Goal: Information Seeking & Learning: Learn about a topic

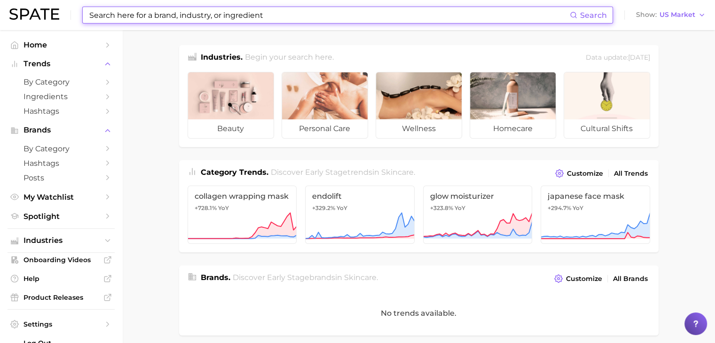
click at [332, 8] on input at bounding box center [328, 15] width 481 height 16
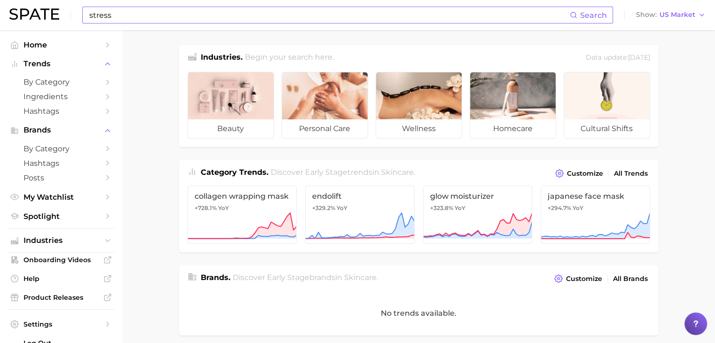
click at [225, 16] on input "stress" at bounding box center [328, 15] width 481 height 16
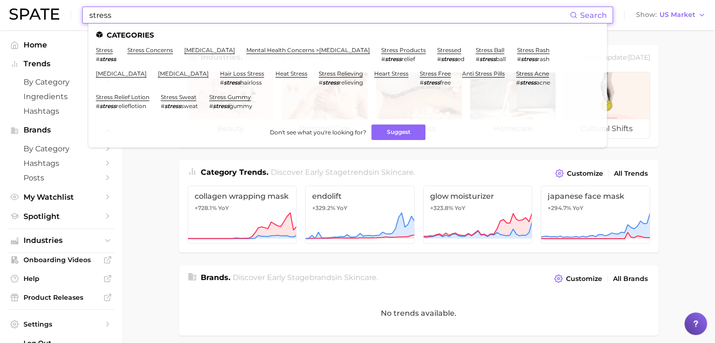
click at [225, 16] on input "stress" at bounding box center [328, 15] width 481 height 16
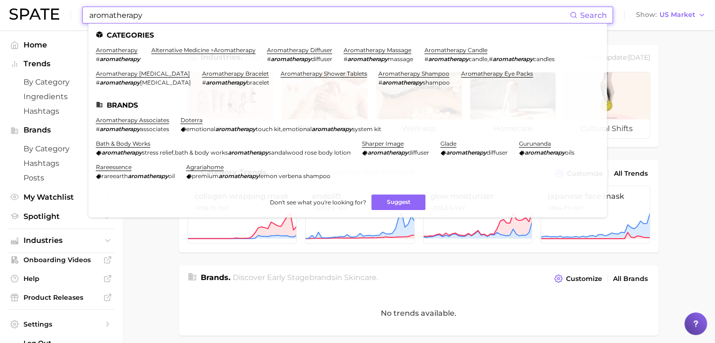
click at [349, 14] on input "aromatherapy" at bounding box center [328, 15] width 481 height 16
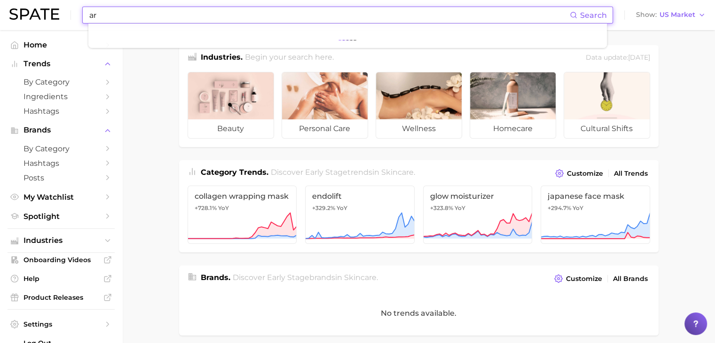
type input "a"
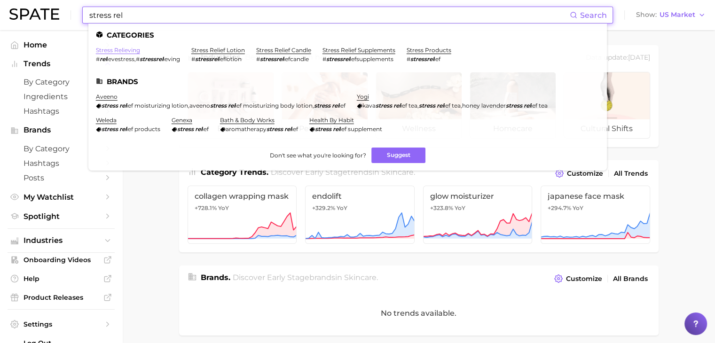
type input "stress rel"
click at [116, 52] on link "stress relieving" at bounding box center [118, 50] width 44 height 7
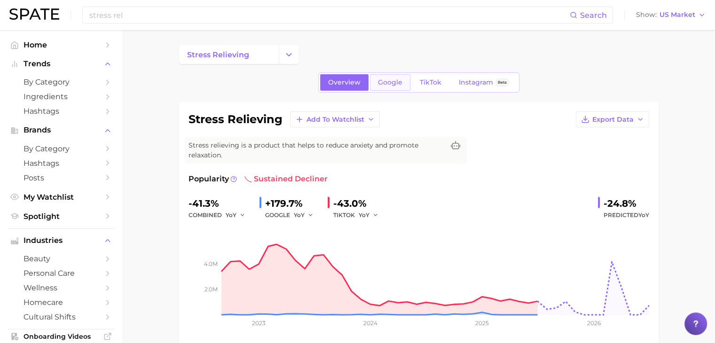
click at [390, 84] on span "Google" at bounding box center [390, 82] width 24 height 8
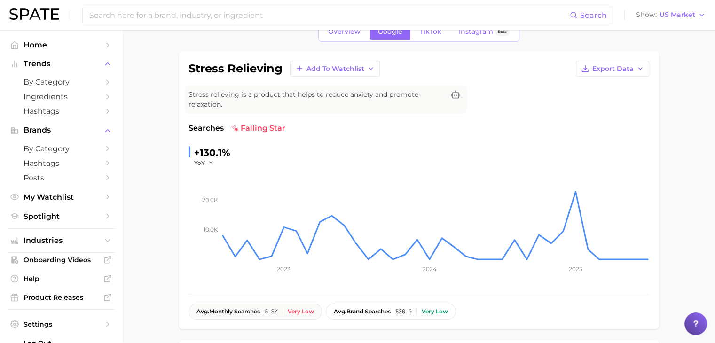
scroll to position [49, 0]
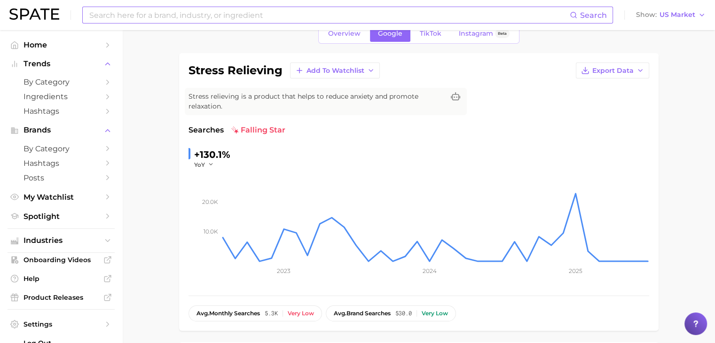
click at [323, 16] on input at bounding box center [328, 15] width 481 height 16
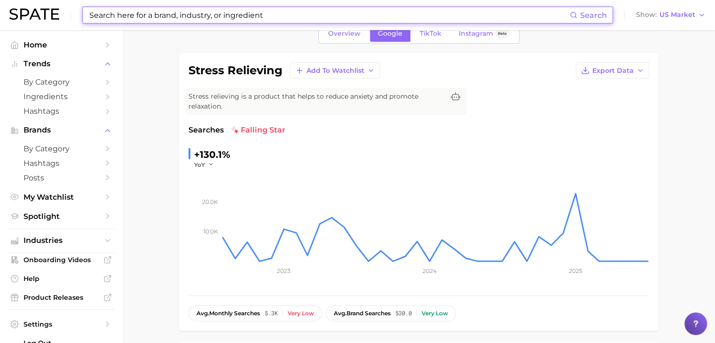
drag, startPoint x: 338, startPoint y: 39, endPoint x: 348, endPoint y: 32, distance: 11.5
click at [338, 39] on link "Overview" at bounding box center [344, 33] width 48 height 16
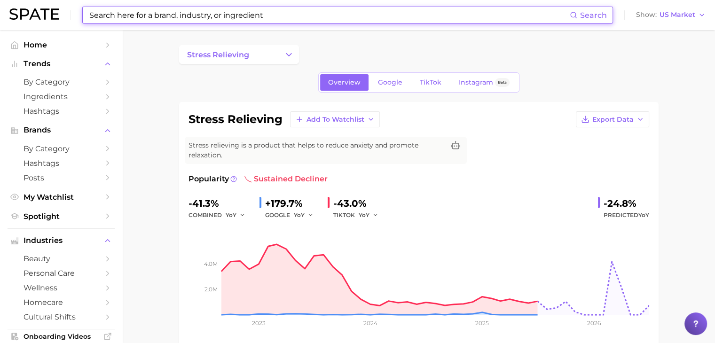
click at [370, 19] on input at bounding box center [328, 15] width 481 height 16
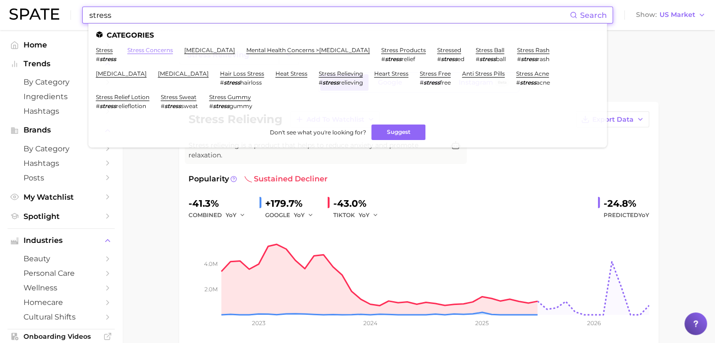
type input "stress"
click at [150, 53] on link "stress concerns" at bounding box center [150, 50] width 46 height 7
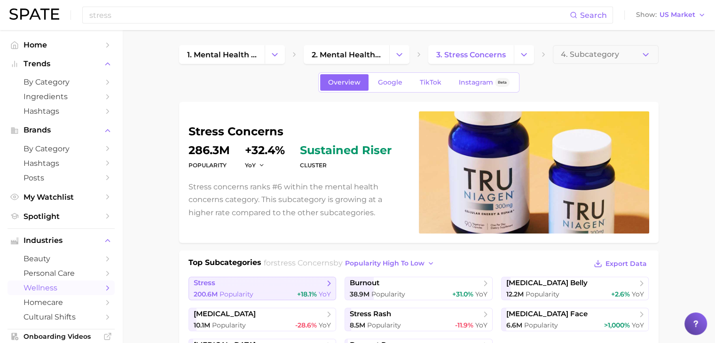
click at [271, 292] on div "200.6m Popularity +18.1% YoY" at bounding box center [263, 294] width 138 height 9
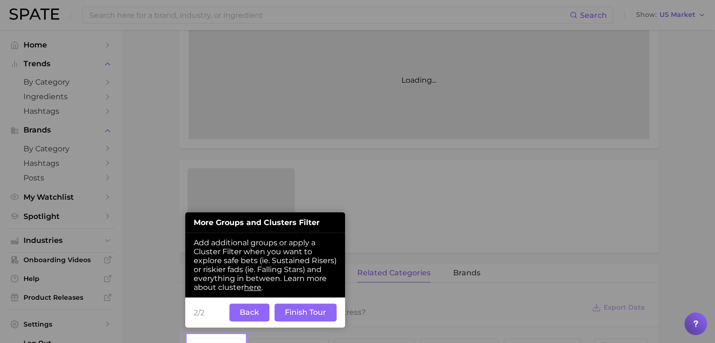
scroll to position [244, 0]
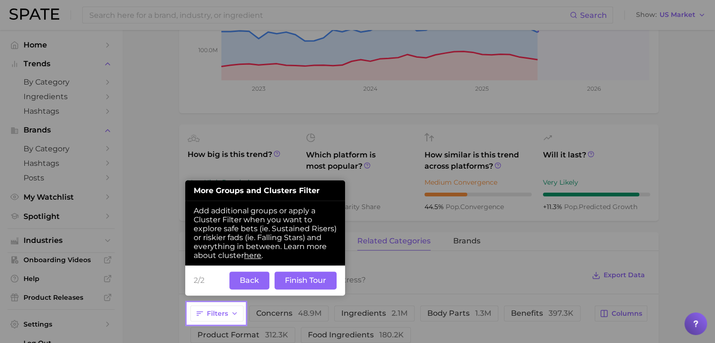
click at [252, 277] on button "Back" at bounding box center [249, 281] width 40 height 18
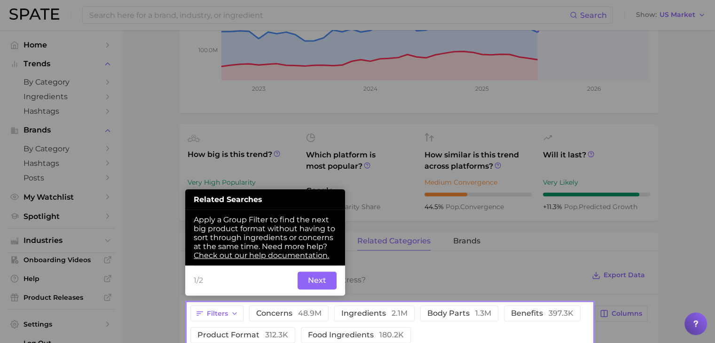
click at [313, 280] on button "Next" at bounding box center [316, 281] width 39 height 18
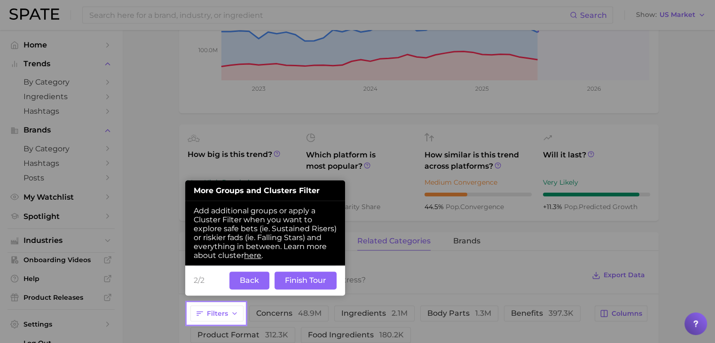
click at [313, 280] on button "Finish Tour" at bounding box center [305, 281] width 62 height 18
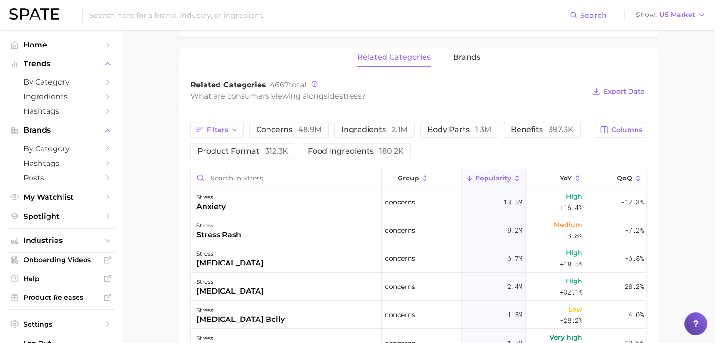
scroll to position [398, 0]
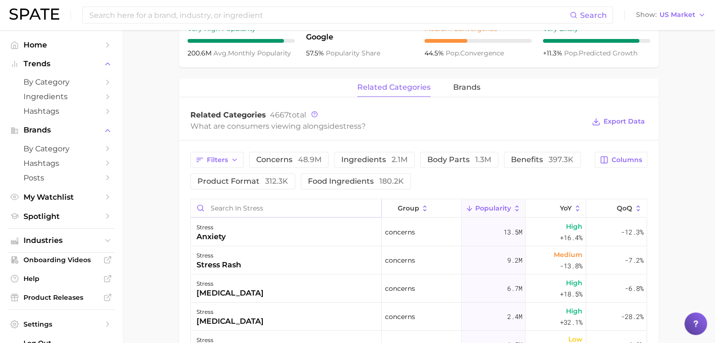
click at [303, 205] on input "Search in stress" at bounding box center [286, 208] width 190 height 18
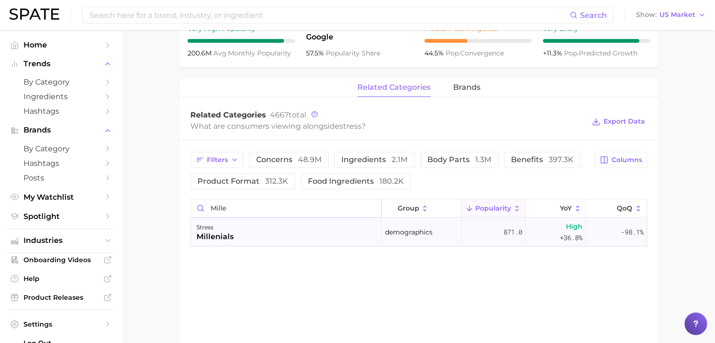
type input "mille"
click at [293, 231] on div "stress millenials" at bounding box center [286, 232] width 191 height 28
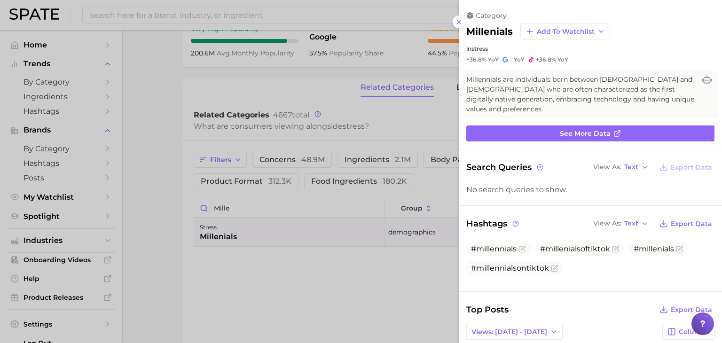
click at [275, 268] on div at bounding box center [361, 171] width 722 height 343
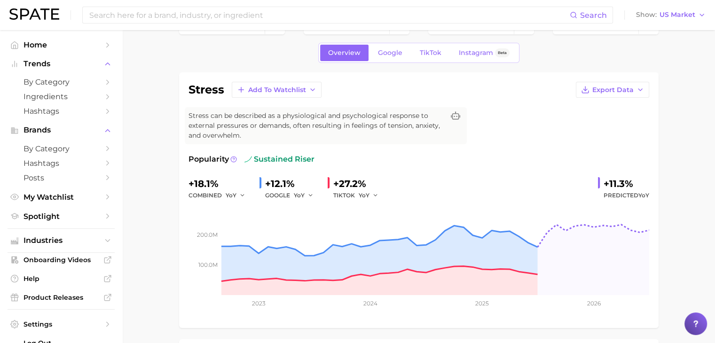
scroll to position [0, 0]
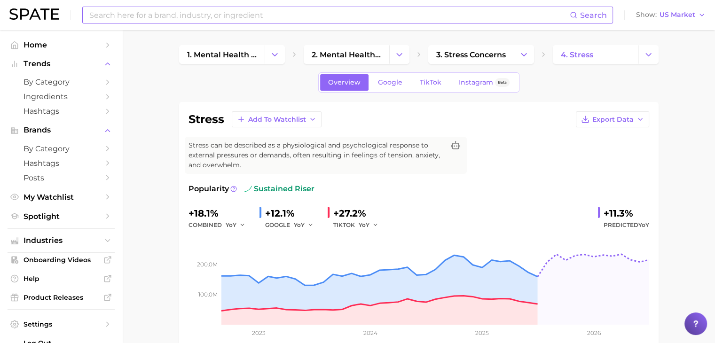
click at [374, 16] on input at bounding box center [328, 15] width 481 height 16
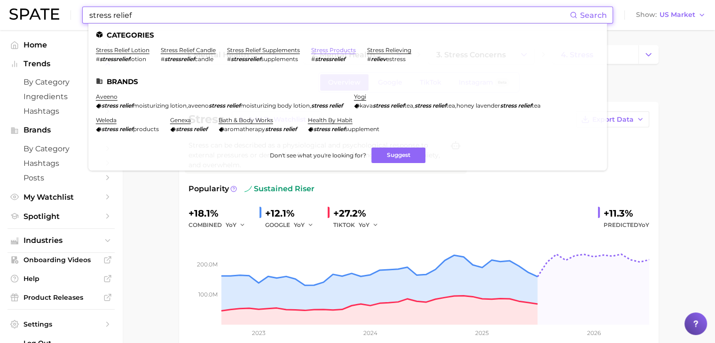
type input "stress relief"
click at [348, 49] on link "stress products" at bounding box center [333, 50] width 45 height 7
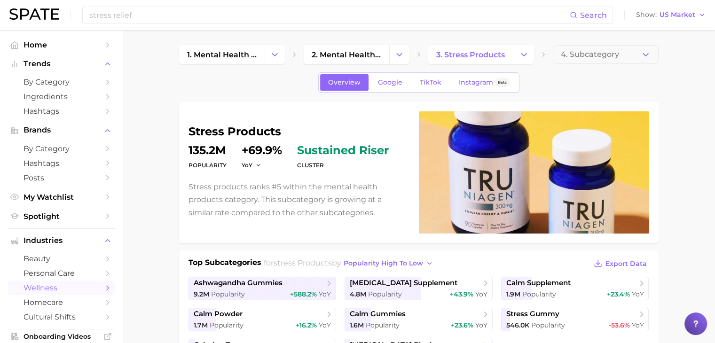
scroll to position [182, 0]
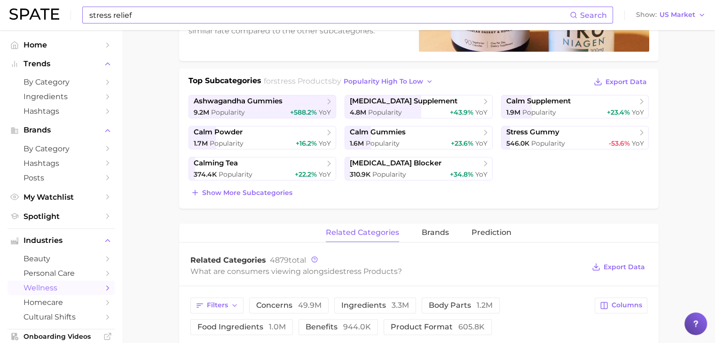
click at [239, 21] on input "stress relief" at bounding box center [328, 15] width 481 height 16
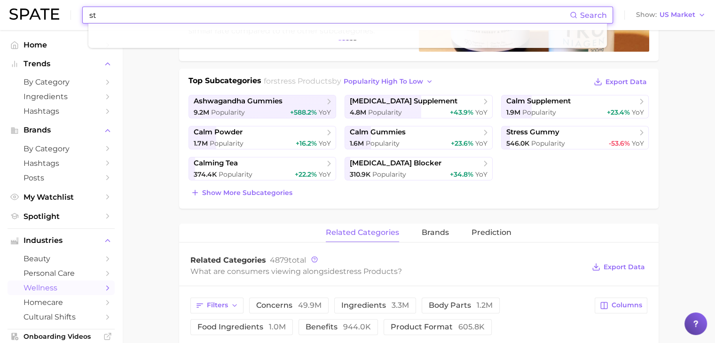
type input "s"
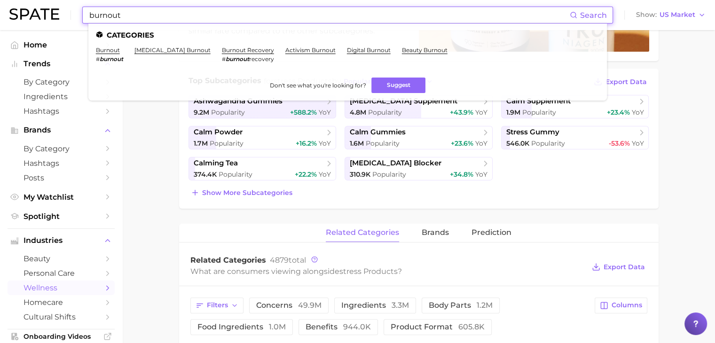
type input "burnout"
click at [110, 51] on link "burnout" at bounding box center [108, 50] width 24 height 7
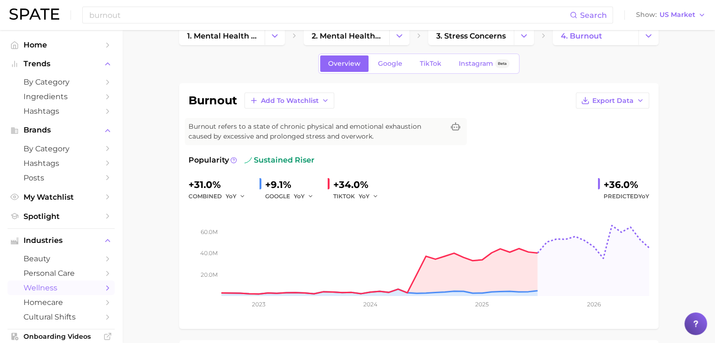
scroll to position [3, 0]
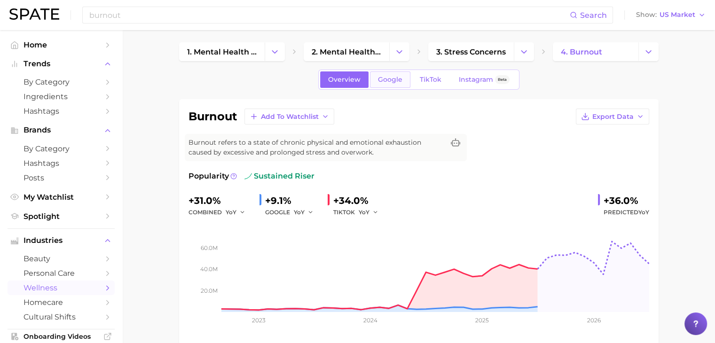
click at [386, 81] on span "Google" at bounding box center [390, 80] width 24 height 8
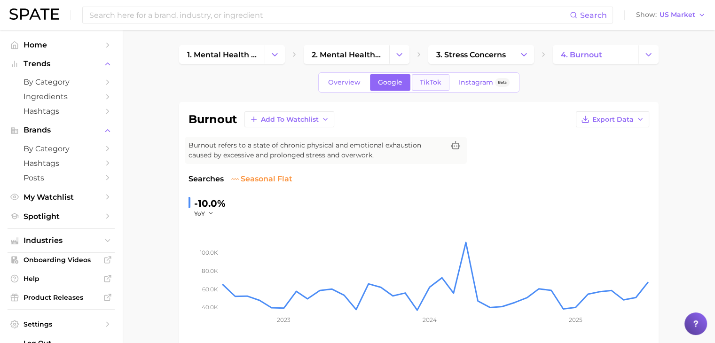
click at [427, 84] on span "TikTok" at bounding box center [431, 82] width 22 height 8
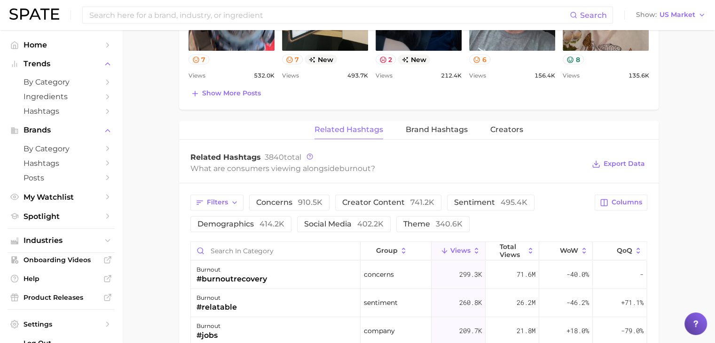
scroll to position [693, 0]
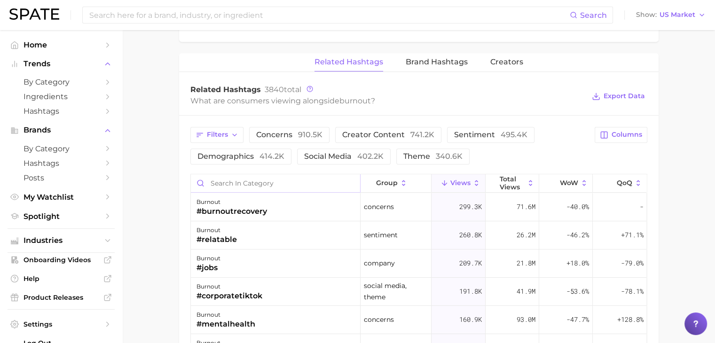
click at [291, 186] on input "Search in category" at bounding box center [275, 183] width 169 height 18
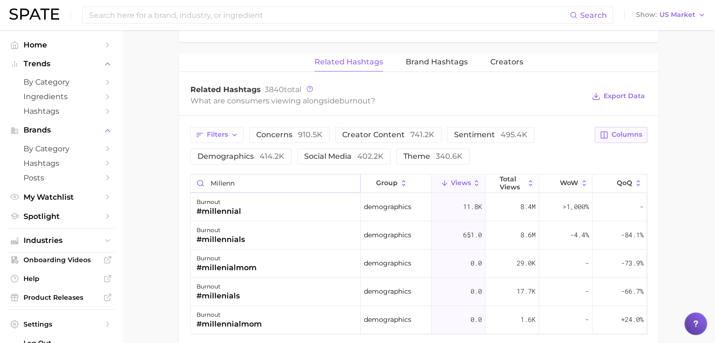
type input "millenn"
click at [630, 132] on span "Columns" at bounding box center [626, 135] width 31 height 8
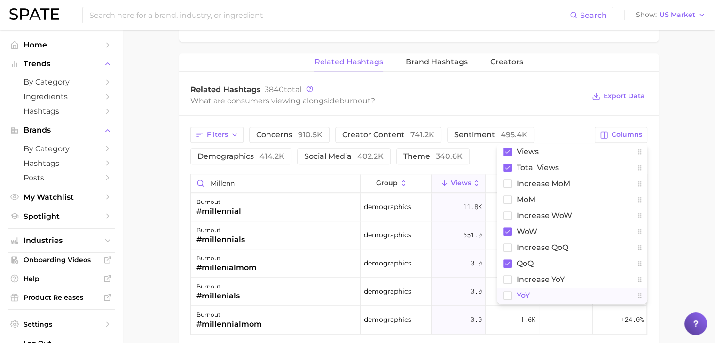
click at [536, 290] on button "YoY" at bounding box center [572, 296] width 150 height 16
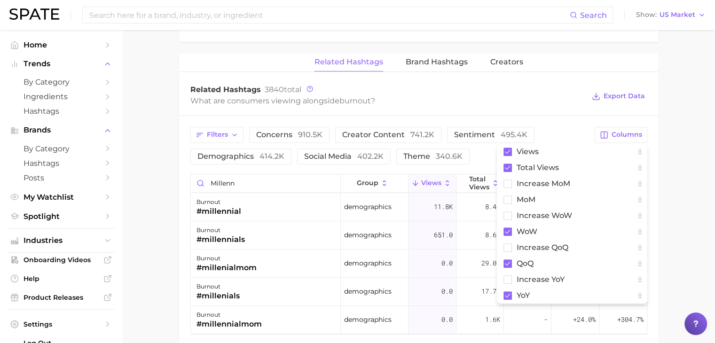
click at [546, 127] on div "Filters concerns 910.5k creator content 741.2k sentiment 495.4k demographics 41…" at bounding box center [389, 146] width 399 height 38
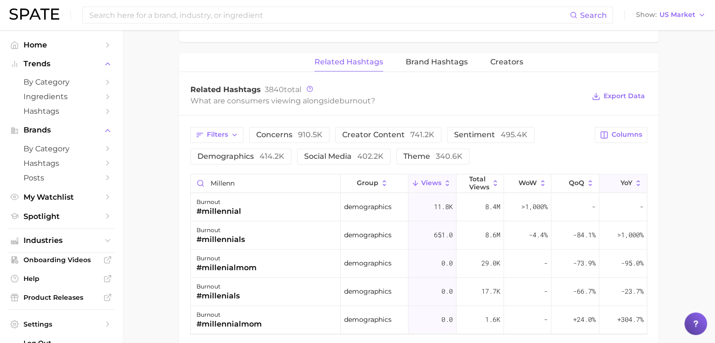
click at [612, 179] on icon at bounding box center [614, 183] width 8 height 8
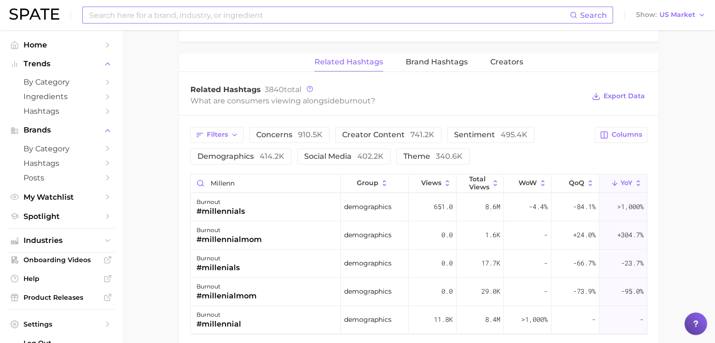
click at [331, 10] on input at bounding box center [328, 15] width 481 height 16
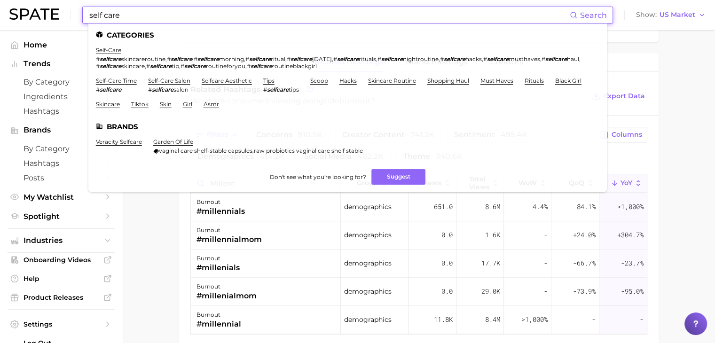
type input "self care"
click at [120, 48] on link "self-care" at bounding box center [108, 50] width 25 height 7
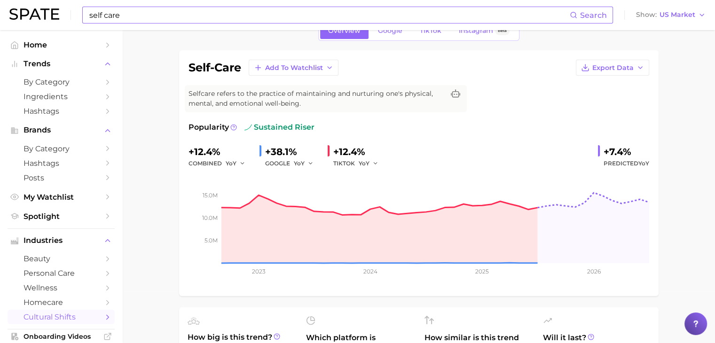
scroll to position [1, 0]
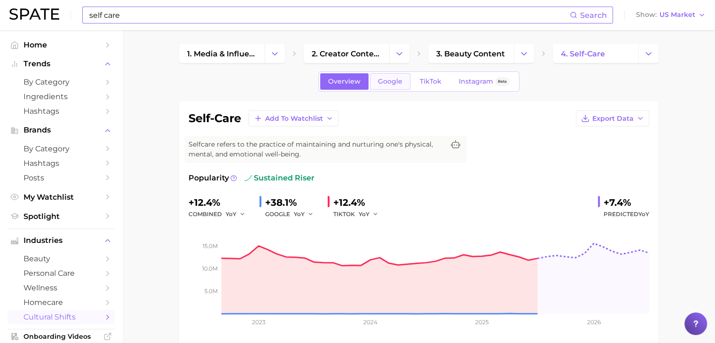
click at [402, 79] on link "Google" at bounding box center [390, 81] width 40 height 16
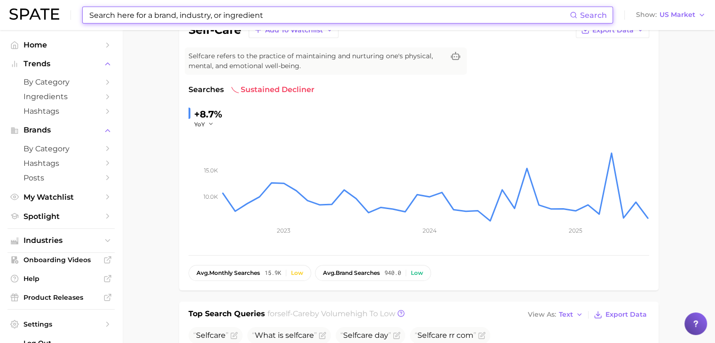
scroll to position [34, 0]
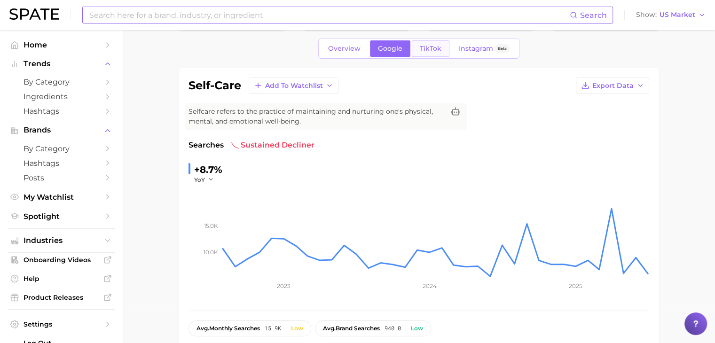
click at [427, 49] on span "TikTok" at bounding box center [431, 49] width 22 height 8
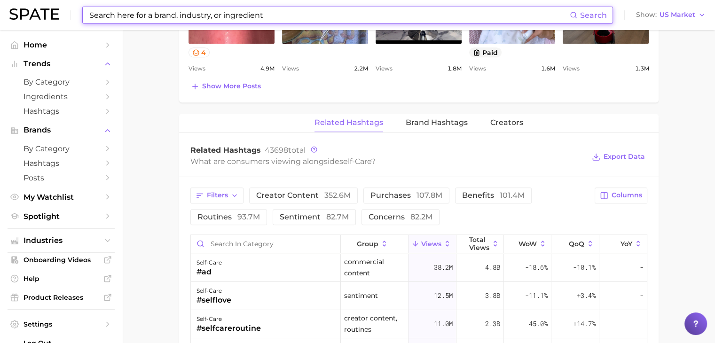
scroll to position [667, 0]
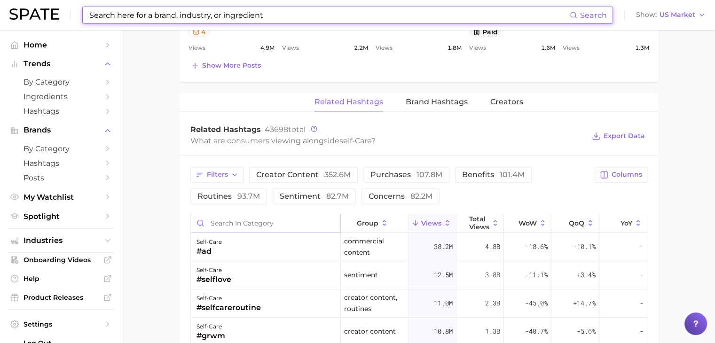
click at [292, 225] on input "Search in category" at bounding box center [266, 223] width 150 height 18
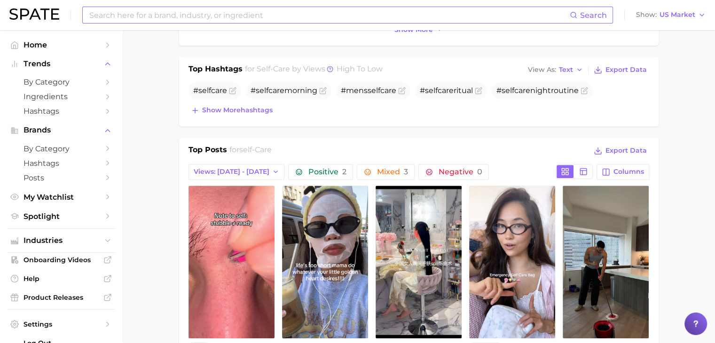
scroll to position [0, 0]
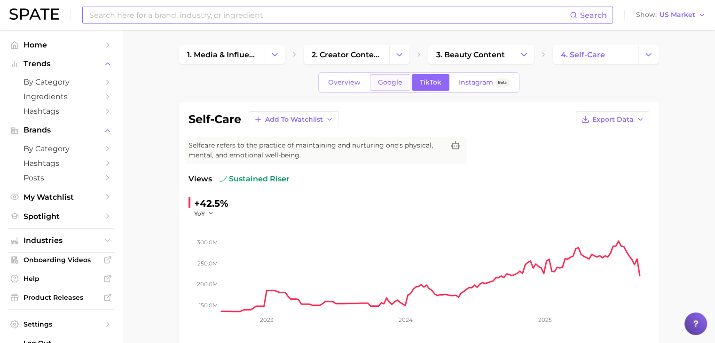
type input "stress"
click at [388, 85] on span "Google" at bounding box center [390, 82] width 24 height 8
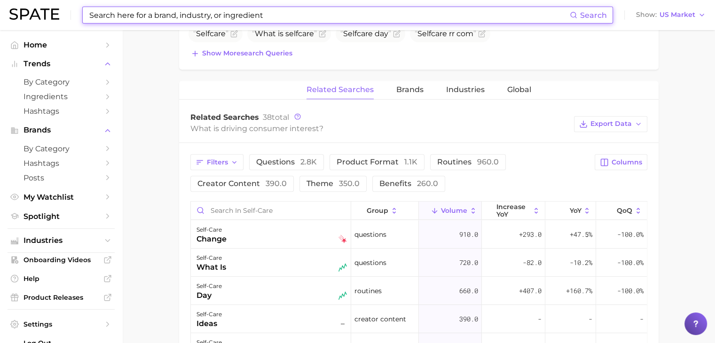
scroll to position [241, 0]
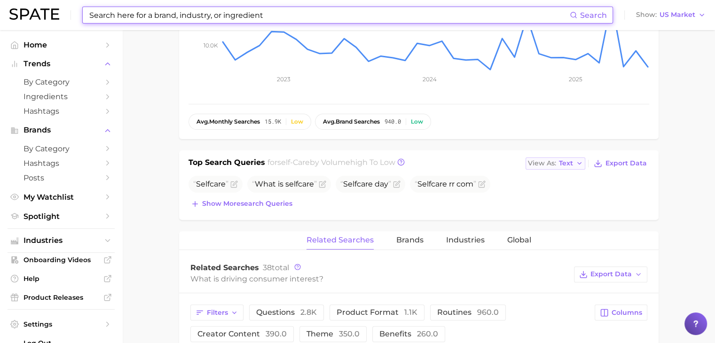
click at [569, 162] on span "Text" at bounding box center [566, 163] width 14 height 5
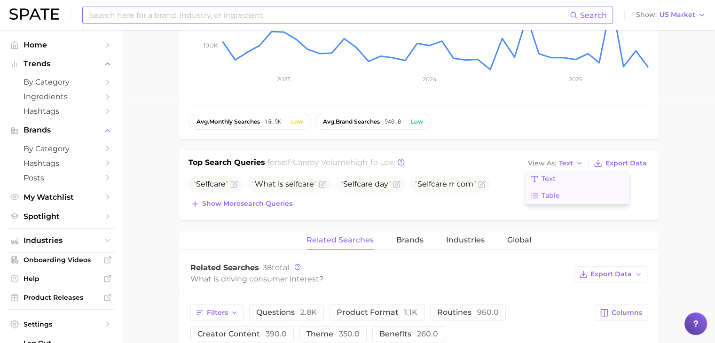
click at [578, 190] on button "Table" at bounding box center [576, 195] width 103 height 17
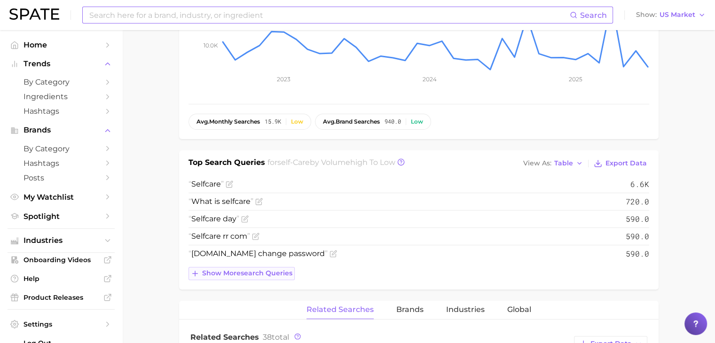
click at [262, 271] on span "Show more search queries" at bounding box center [247, 273] width 90 height 8
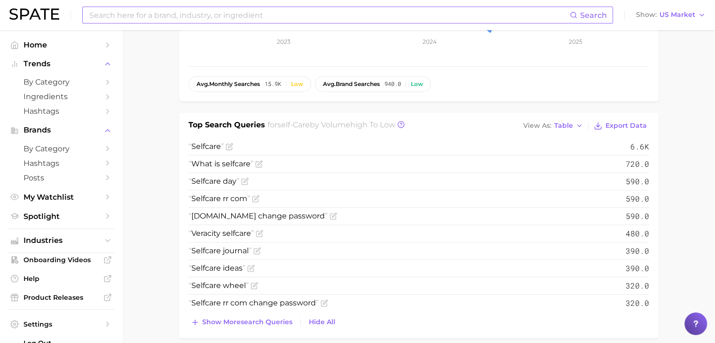
scroll to position [289, 0]
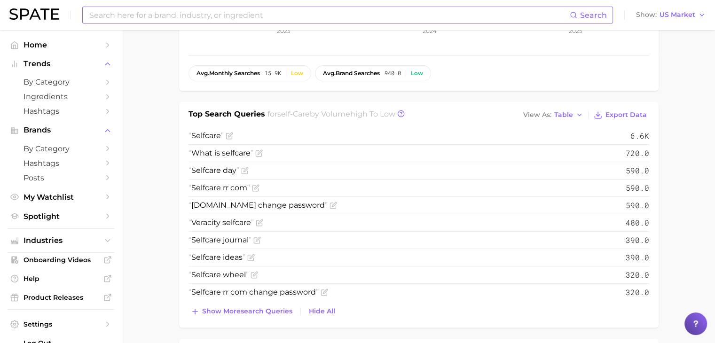
click at [360, 11] on input at bounding box center [328, 15] width 481 height 16
type input "e"
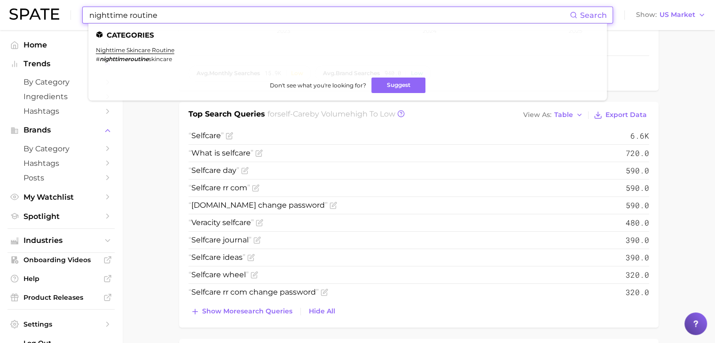
drag, startPoint x: 171, startPoint y: 16, endPoint x: 83, endPoint y: 12, distance: 88.9
click at [83, 12] on div "nighttime routine Search Categories nighttime skincare routine # nighttimerouti…" at bounding box center [347, 15] width 530 height 17
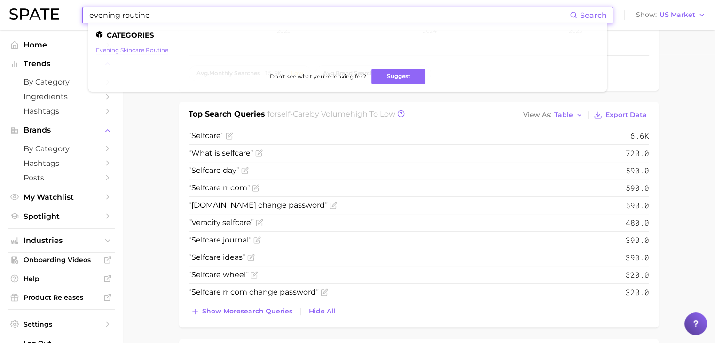
click at [148, 52] on link "evening skincare routine" at bounding box center [132, 50] width 72 height 7
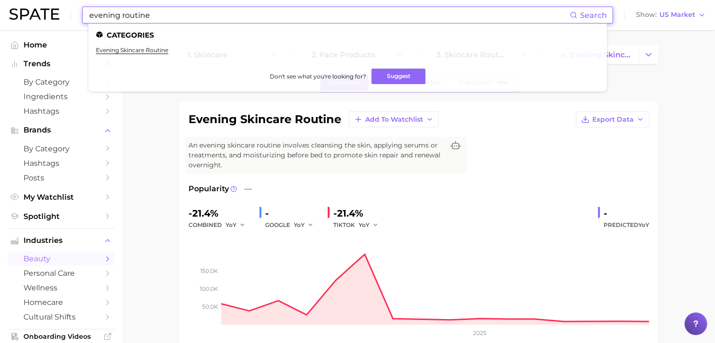
click at [115, 16] on input "evening routine" at bounding box center [328, 15] width 481 height 16
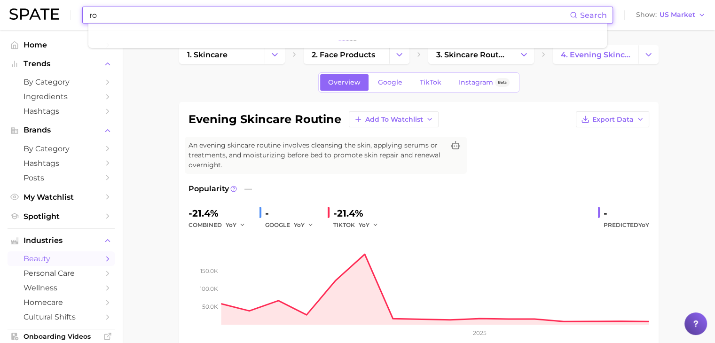
type input "r"
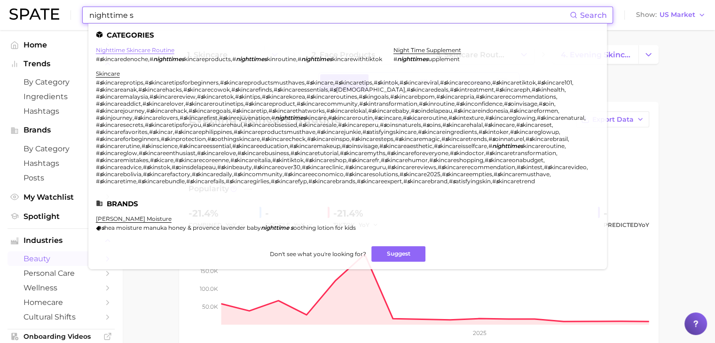
type input "nighttime s"
click at [123, 48] on link "nighttime skincare routine" at bounding box center [135, 50] width 78 height 7
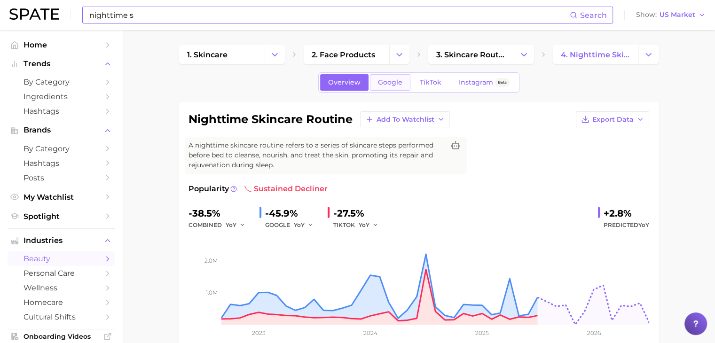
click at [387, 86] on link "Google" at bounding box center [390, 82] width 40 height 16
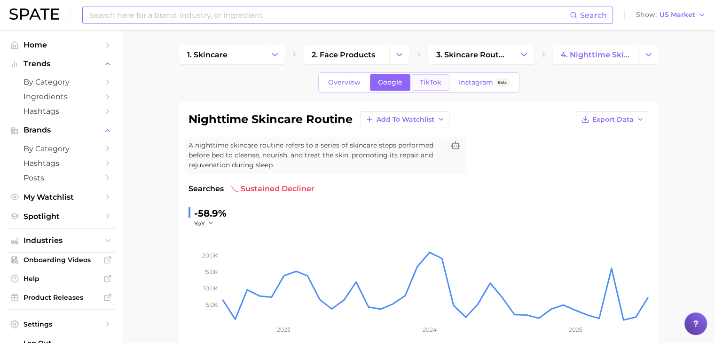
click at [434, 85] on span "TikTok" at bounding box center [431, 82] width 22 height 8
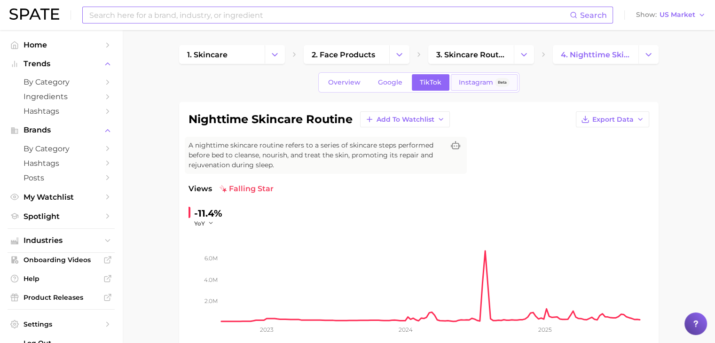
click at [473, 85] on span "Instagram" at bounding box center [476, 82] width 34 height 8
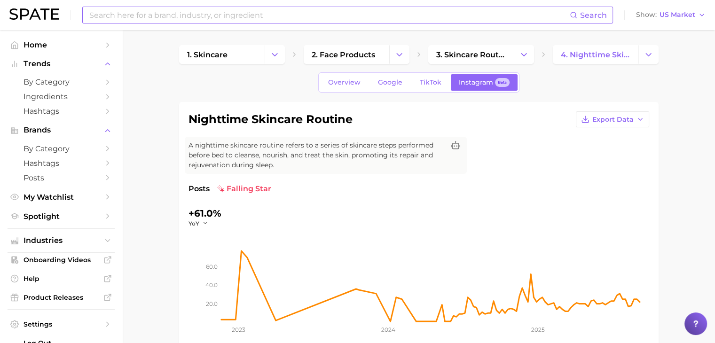
click at [378, 21] on input at bounding box center [328, 15] width 481 height 16
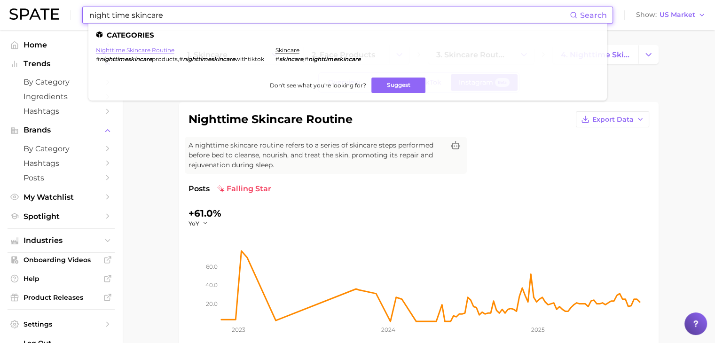
type input "night time skincare"
click at [165, 52] on link "nighttime skincare routine" at bounding box center [135, 50] width 78 height 7
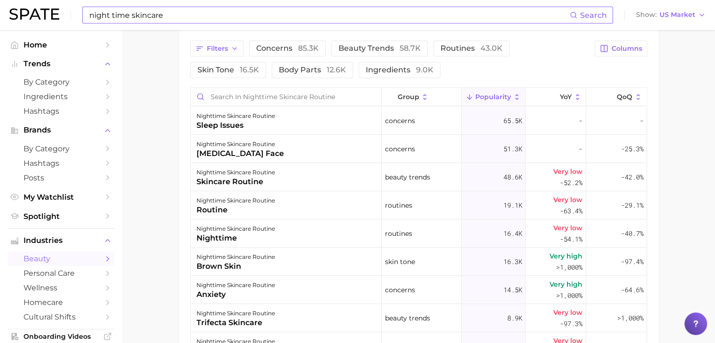
scroll to position [516, 0]
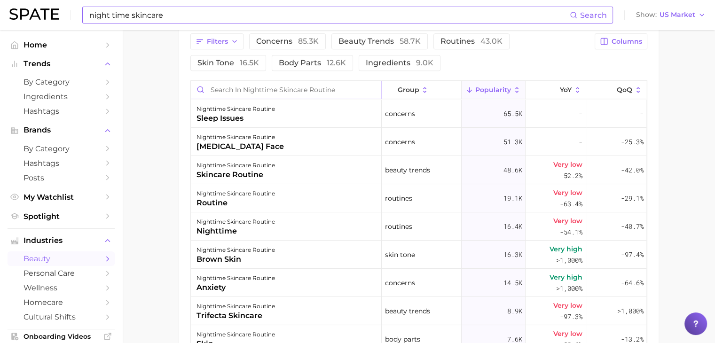
click at [308, 96] on input "Search in nighttime skincare routine" at bounding box center [286, 90] width 190 height 18
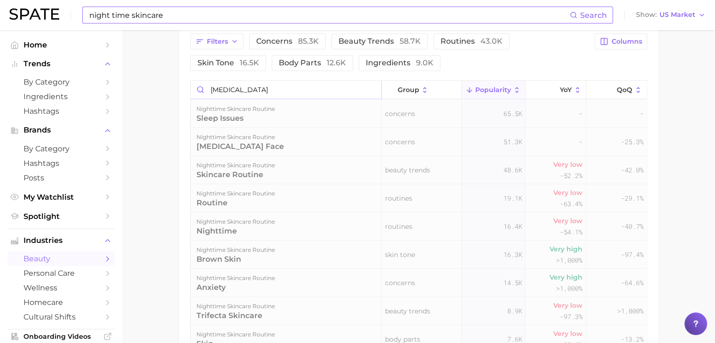
scroll to position [463, 0]
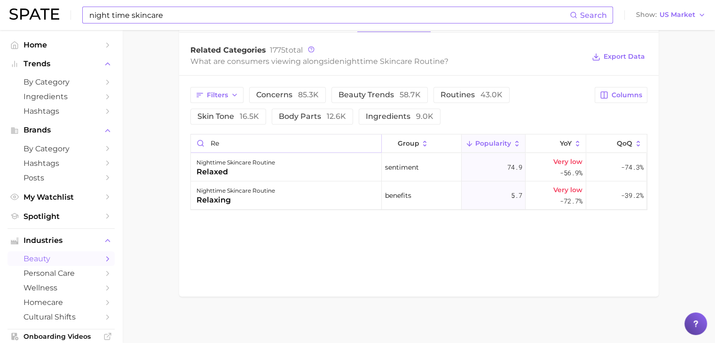
type input "r"
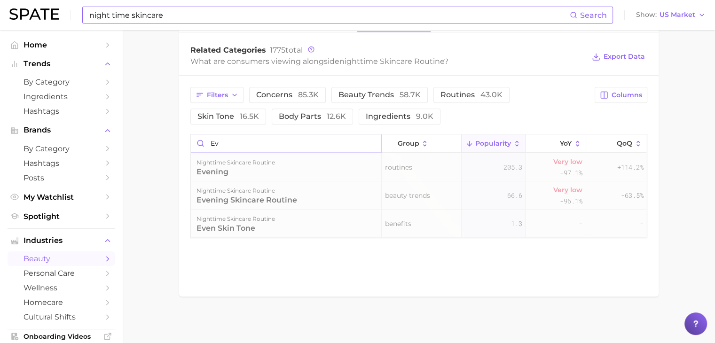
type input "e"
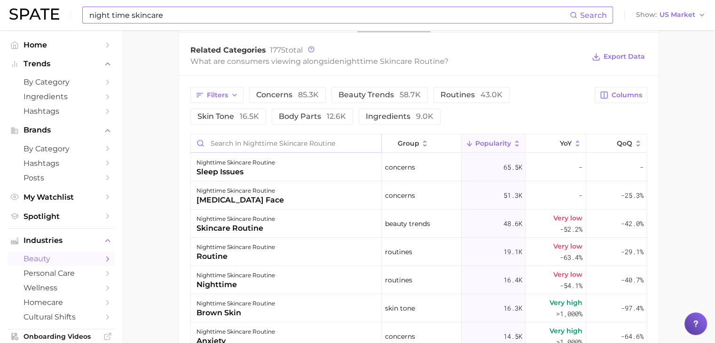
scroll to position [516, 0]
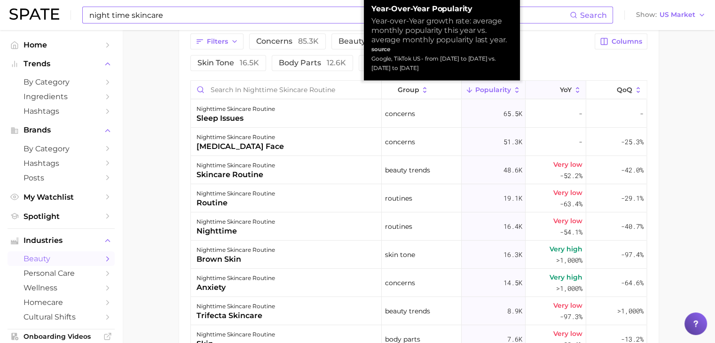
drag, startPoint x: 560, startPoint y: 82, endPoint x: 537, endPoint y: 90, distance: 23.9
click at [537, 90] on button "YoY" at bounding box center [555, 90] width 61 height 18
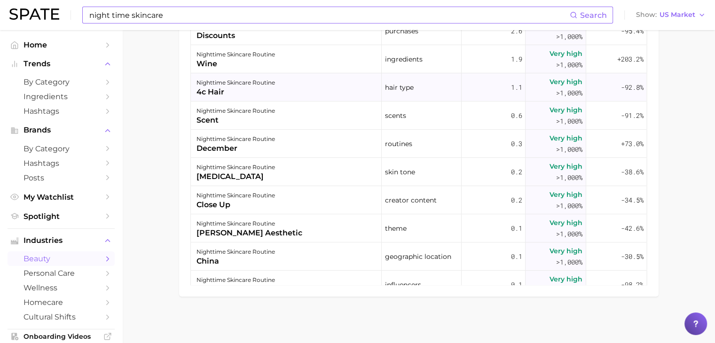
scroll to position [0, 0]
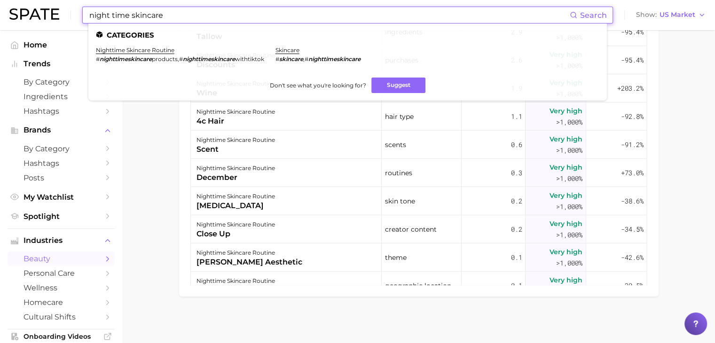
click at [280, 11] on input "night time skincare" at bounding box center [328, 15] width 481 height 16
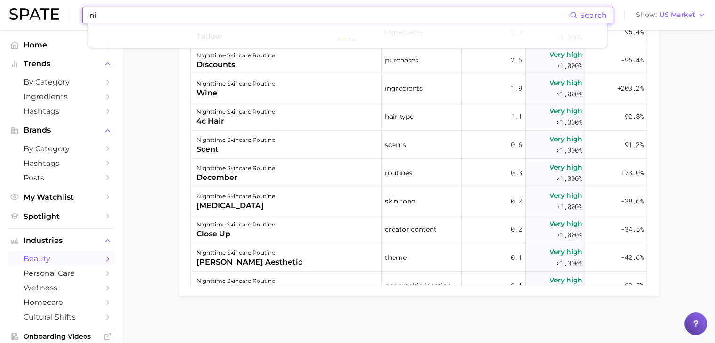
type input "n"
type input "r"
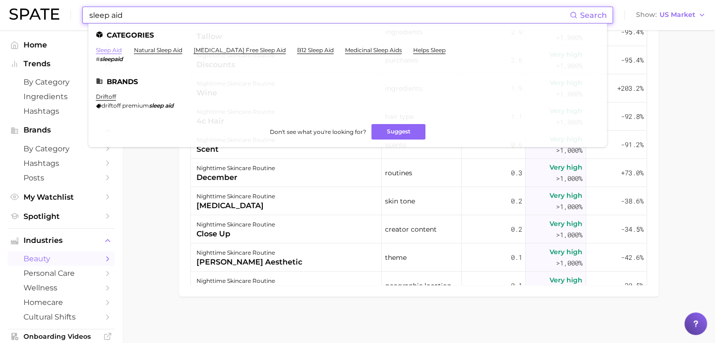
type input "sleep aid"
click at [109, 51] on link "sleep aid" at bounding box center [109, 50] width 26 height 7
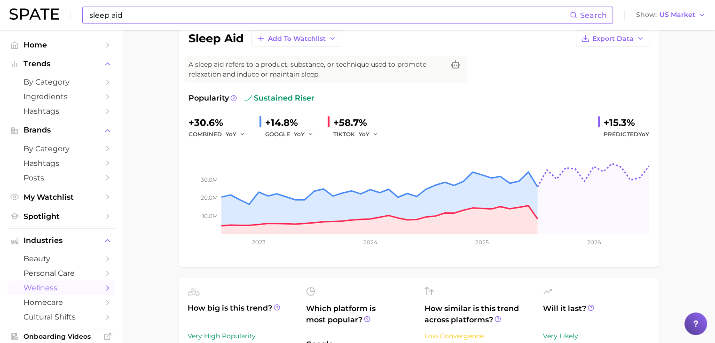
scroll to position [61, 0]
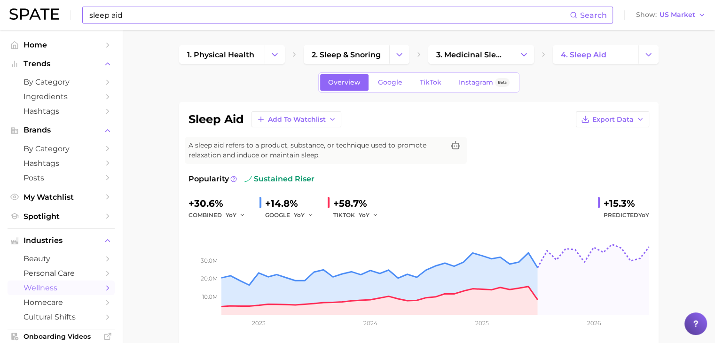
click at [386, 81] on span "Google" at bounding box center [390, 82] width 24 height 8
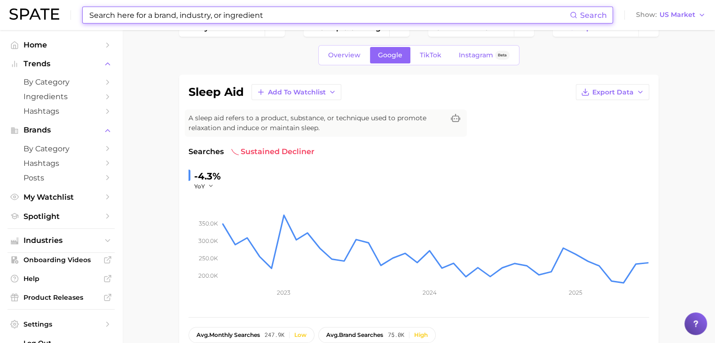
scroll to position [27, 0]
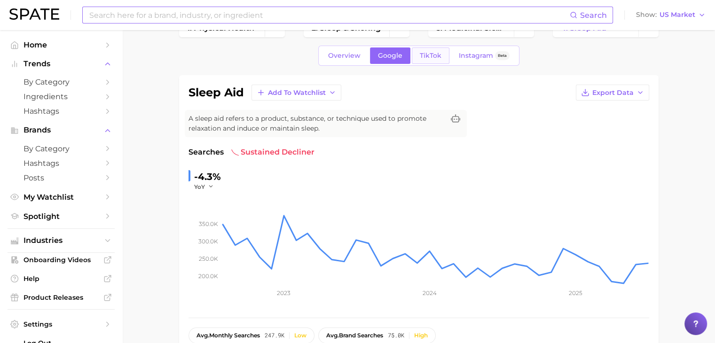
click at [442, 59] on link "TikTok" at bounding box center [431, 55] width 38 height 16
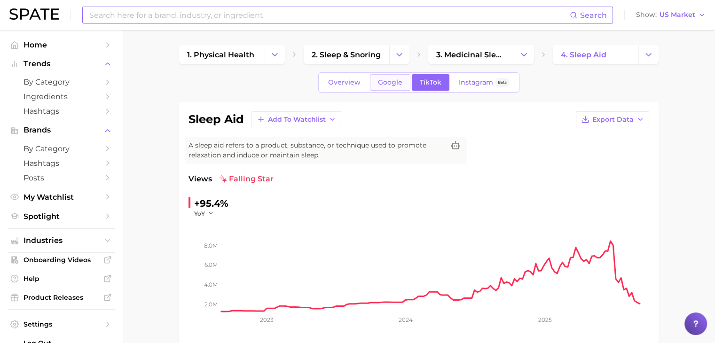
click at [391, 78] on span "Google" at bounding box center [390, 82] width 24 height 8
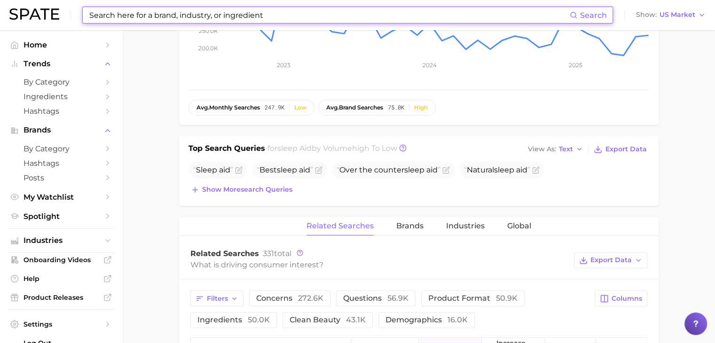
scroll to position [255, 0]
click at [544, 143] on button "View As Text" at bounding box center [555, 149] width 60 height 12
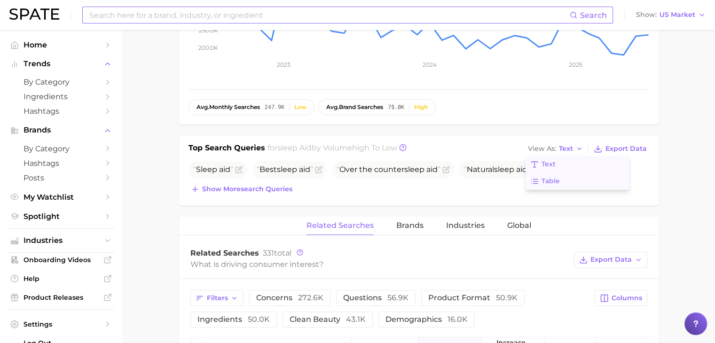
click at [554, 174] on button "Table" at bounding box center [576, 181] width 103 height 17
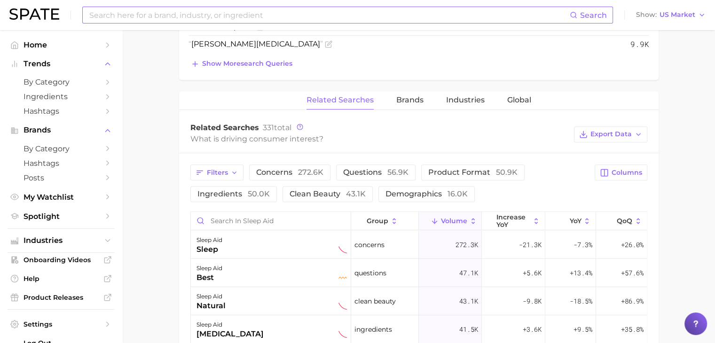
scroll to position [451, 0]
click at [566, 212] on button "YoY" at bounding box center [570, 220] width 51 height 18
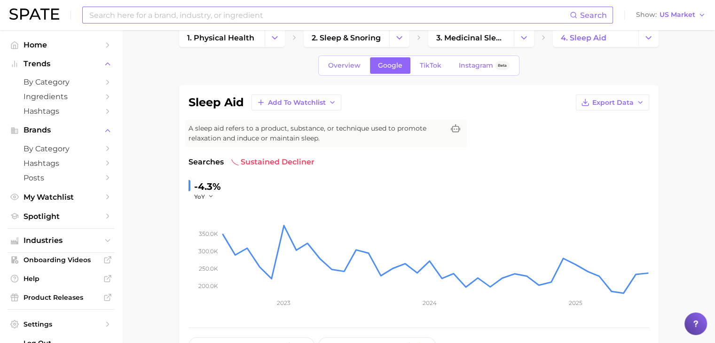
scroll to position [16, 0]
click at [350, 75] on div "Overview Google TikTok Instagram Beta" at bounding box center [418, 66] width 201 height 20
click at [350, 74] on div "Overview Google TikTok Instagram Beta" at bounding box center [418, 66] width 201 height 20
click at [350, 73] on link "Overview" at bounding box center [344, 66] width 48 height 16
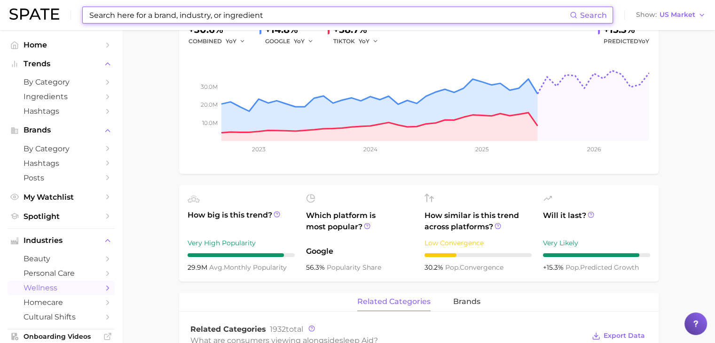
scroll to position [174, 0]
click at [427, 13] on input at bounding box center [328, 15] width 481 height 16
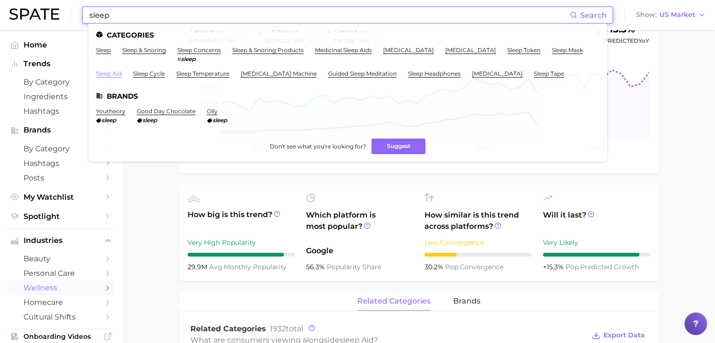
type input "sleep"
click at [104, 73] on link "sleep aid" at bounding box center [109, 73] width 26 height 7
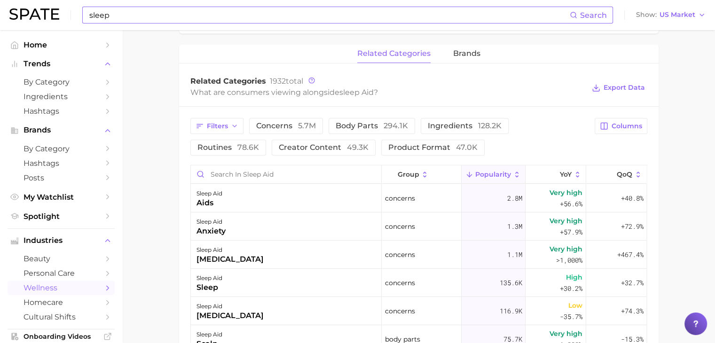
scroll to position [422, 0]
click at [310, 178] on input "Search in sleep aid" at bounding box center [286, 174] width 190 height 18
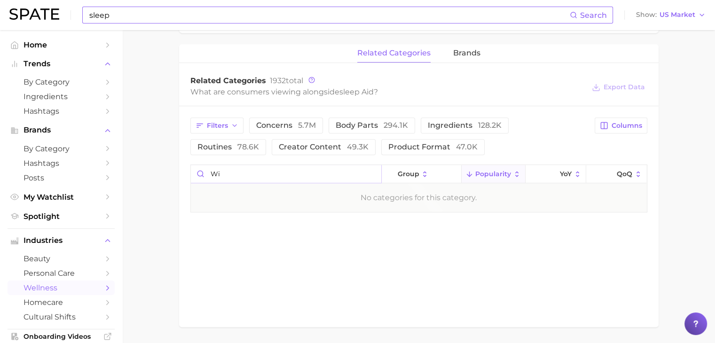
type input "w"
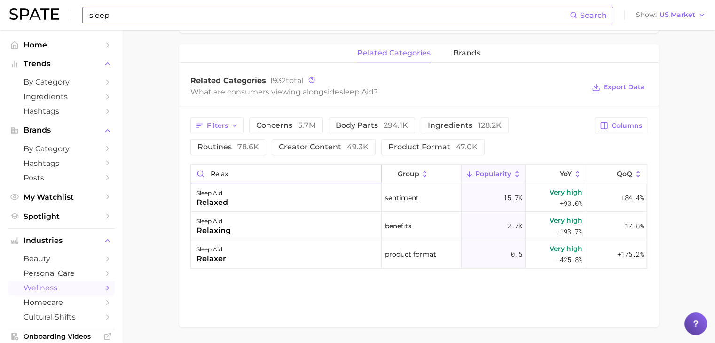
type input "relax"
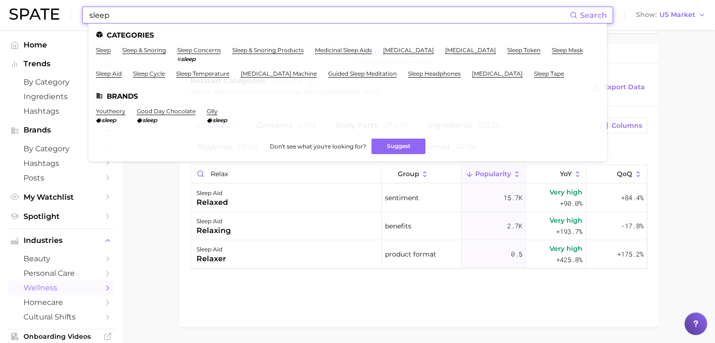
click at [381, 16] on input "sleep" at bounding box center [328, 15] width 481 height 16
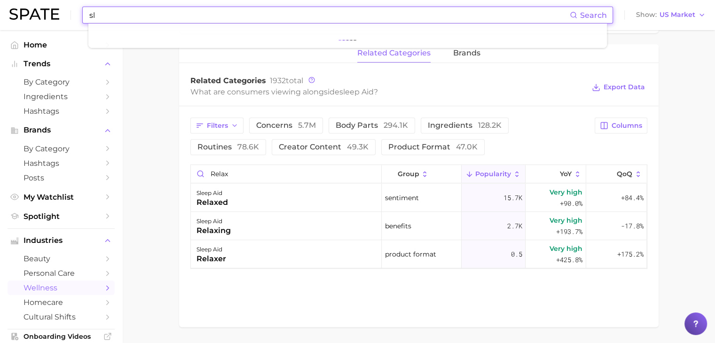
type input "s"
type input "w"
type input "n"
type input "e"
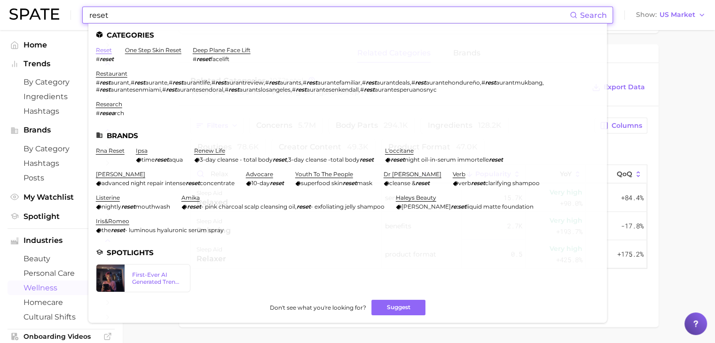
type input "reset"
click at [102, 50] on link "reset" at bounding box center [104, 50] width 16 height 7
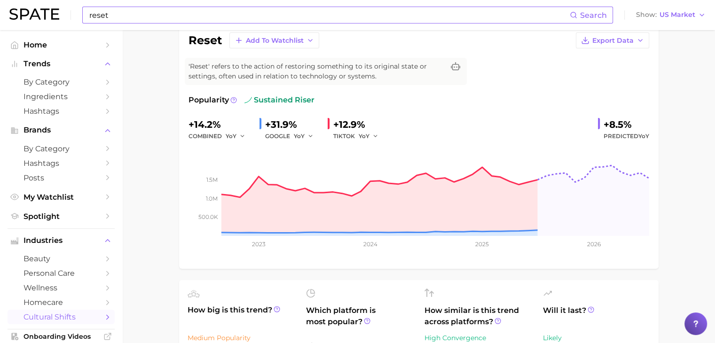
scroll to position [23, 0]
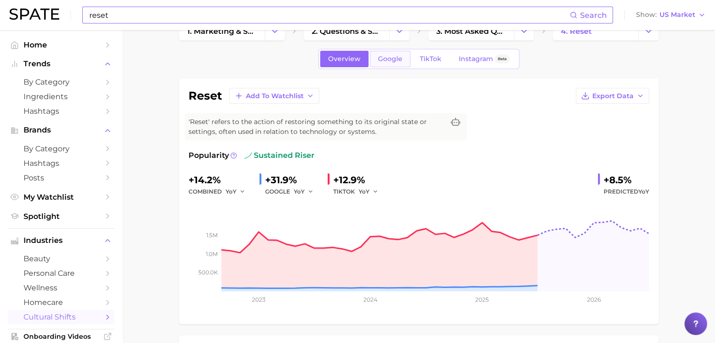
click at [376, 59] on link "Google" at bounding box center [390, 59] width 40 height 16
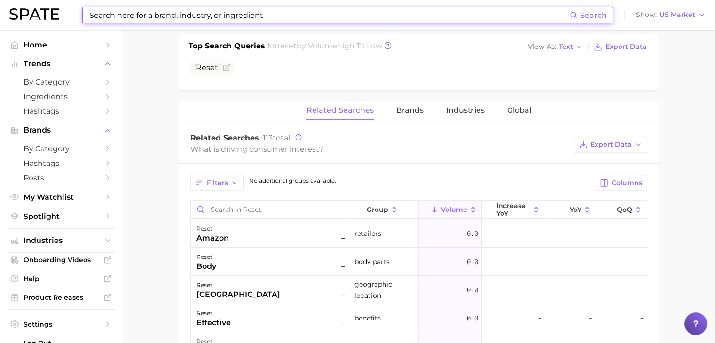
scroll to position [357, 0]
click at [267, 204] on input "Search in reset" at bounding box center [271, 210] width 160 height 18
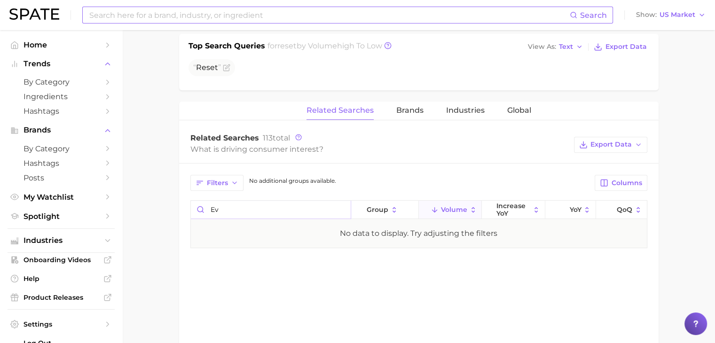
type input "e"
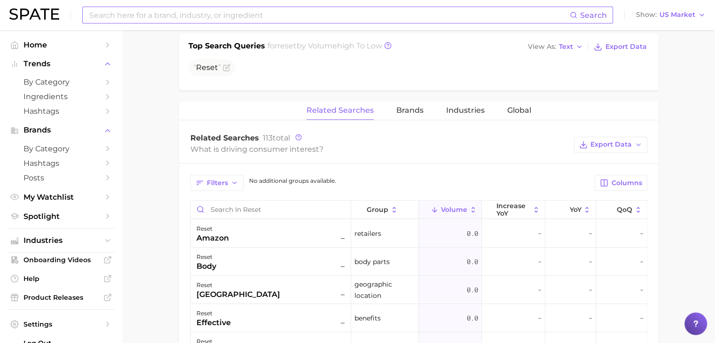
click at [213, 20] on input at bounding box center [328, 15] width 481 height 16
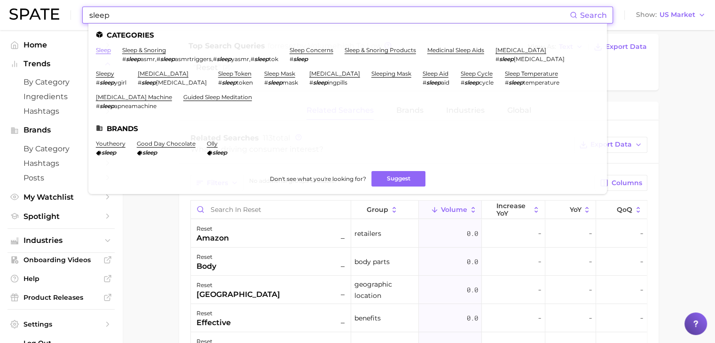
type input "sleep"
click at [103, 47] on link "sleep" at bounding box center [103, 50] width 15 height 7
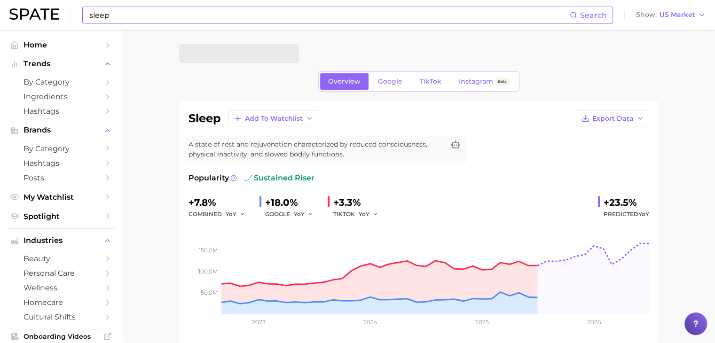
scroll to position [1, 0]
click at [393, 77] on span "Google" at bounding box center [390, 81] width 24 height 8
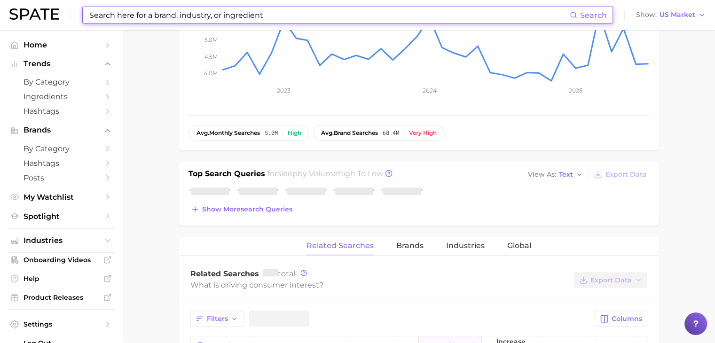
scroll to position [230, 0]
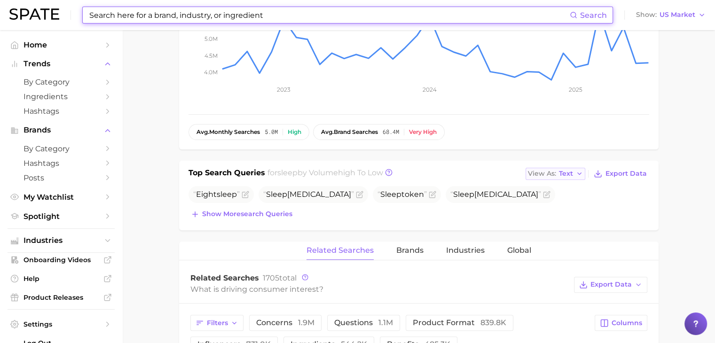
click at [543, 171] on span "View As" at bounding box center [542, 173] width 28 height 5
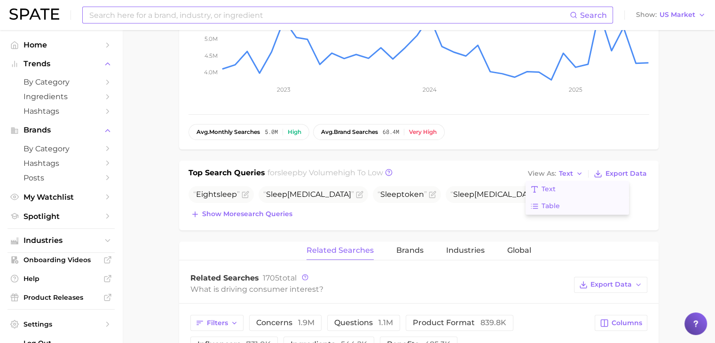
click at [551, 202] on span "Table" at bounding box center [550, 206] width 18 height 8
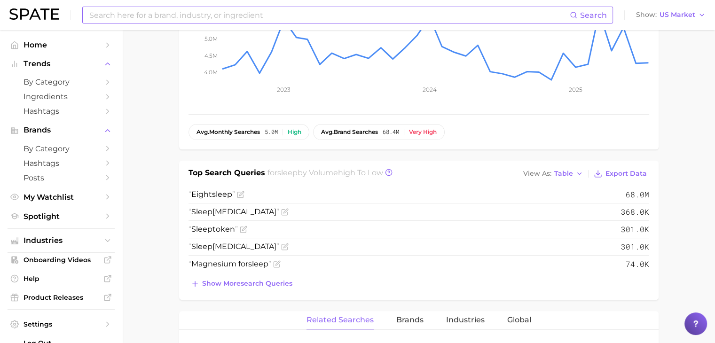
scroll to position [445, 0]
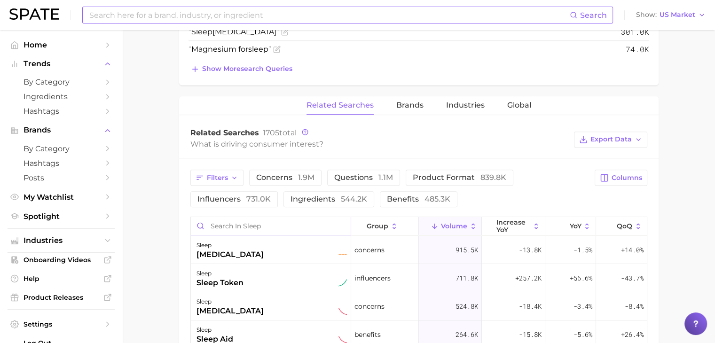
click at [288, 218] on input "Search in sleep" at bounding box center [271, 226] width 160 height 18
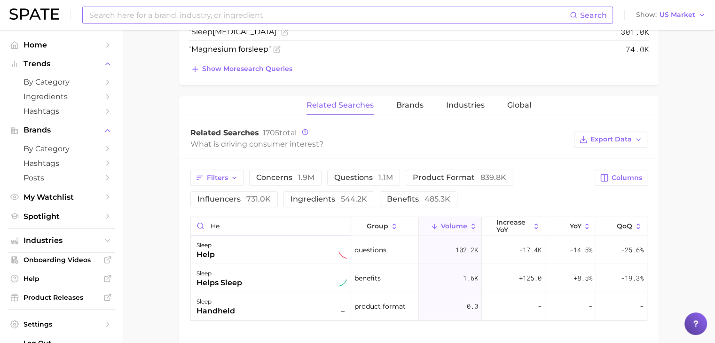
type input "h"
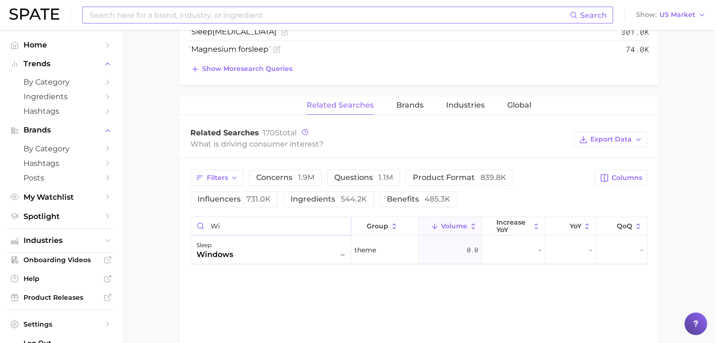
type input "w"
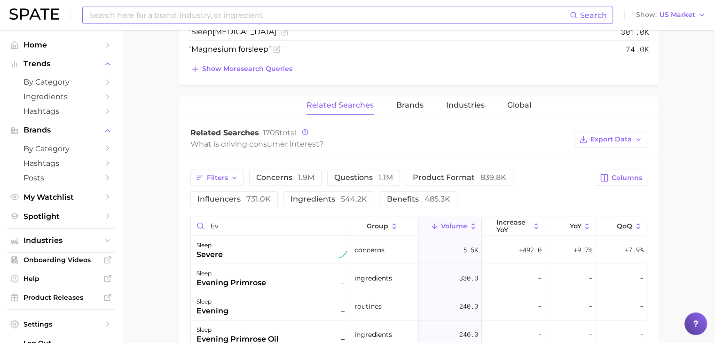
type input "e"
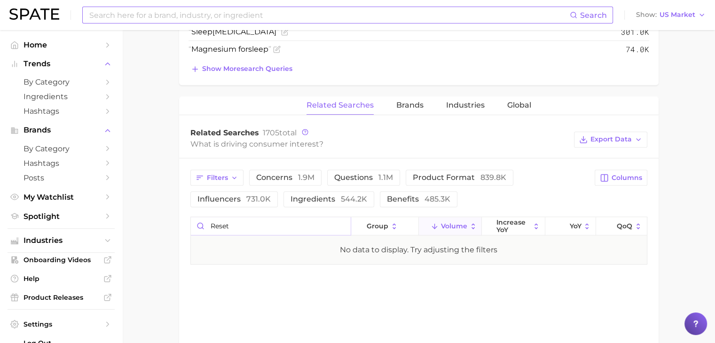
type input "reset"
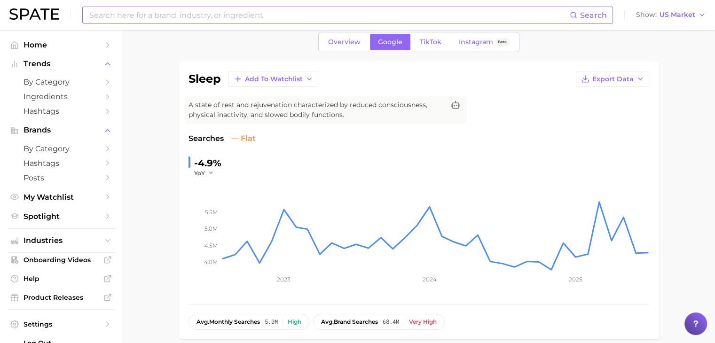
scroll to position [227, 0]
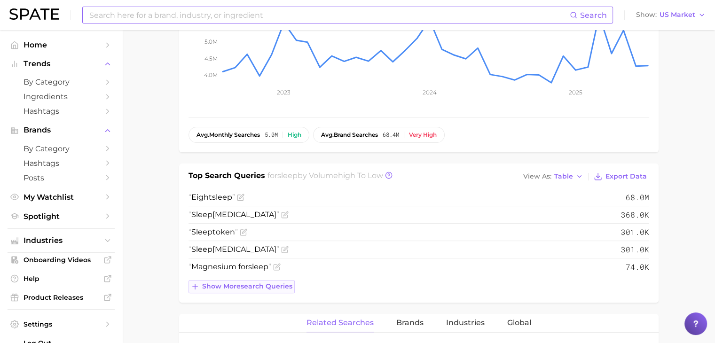
click at [253, 285] on span "Show more search queries" at bounding box center [247, 286] width 90 height 8
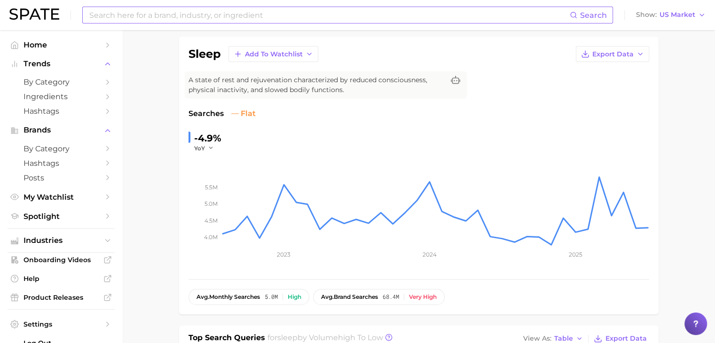
scroll to position [0, 0]
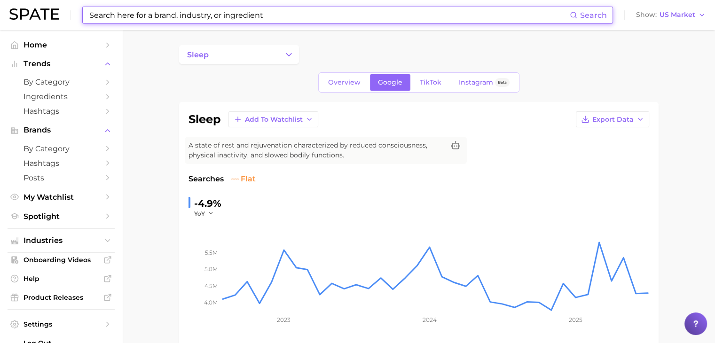
click at [218, 16] on input at bounding box center [328, 15] width 481 height 16
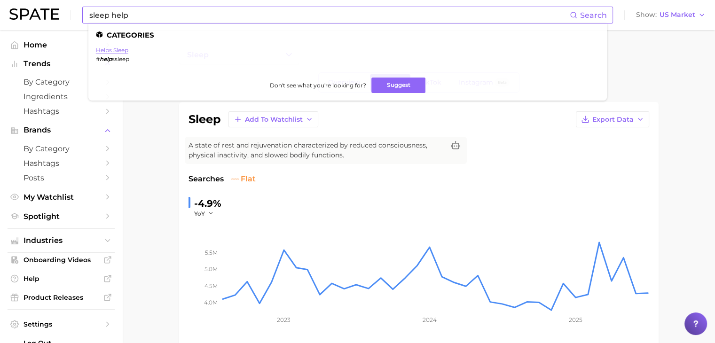
click at [119, 50] on link "helps sleep" at bounding box center [112, 50] width 32 height 7
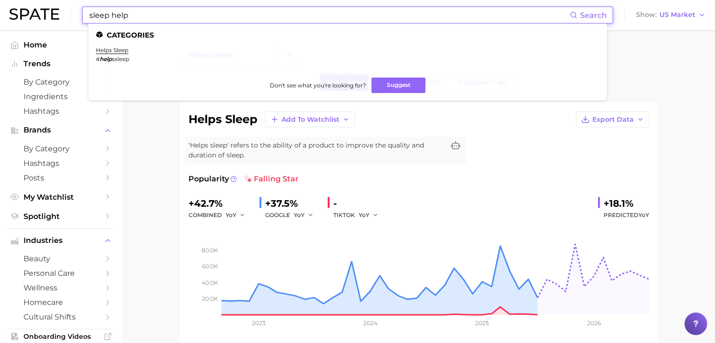
drag, startPoint x: 203, startPoint y: 19, endPoint x: 88, endPoint y: 12, distance: 115.3
click at [88, 12] on input "sleep help" at bounding box center [328, 15] width 481 height 16
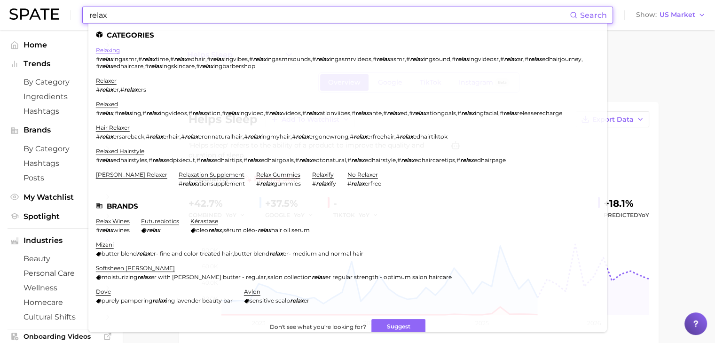
type input "relax"
click at [112, 50] on link "relaxing" at bounding box center [108, 50] width 24 height 7
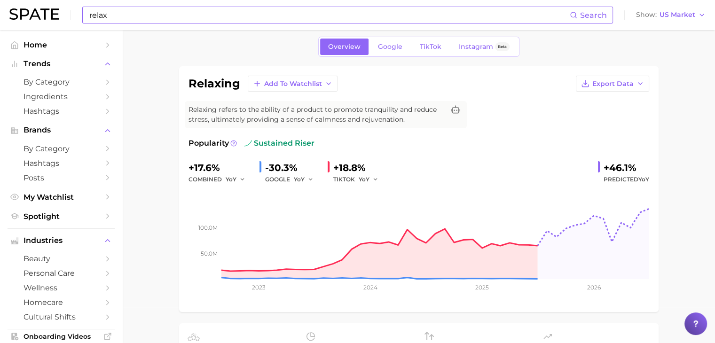
scroll to position [14, 0]
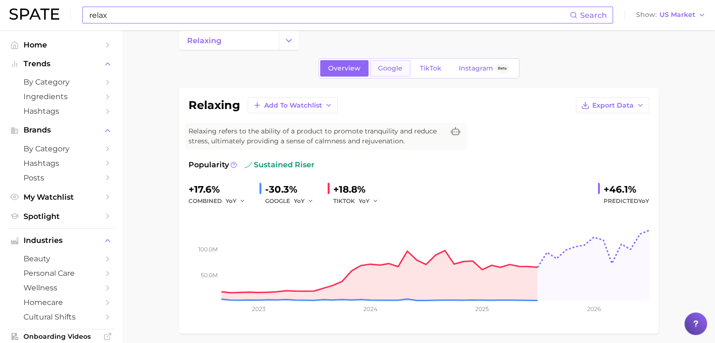
click at [398, 70] on span "Google" at bounding box center [390, 68] width 24 height 8
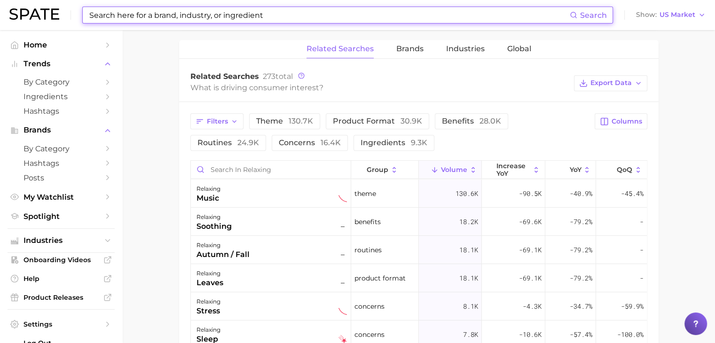
scroll to position [505, 0]
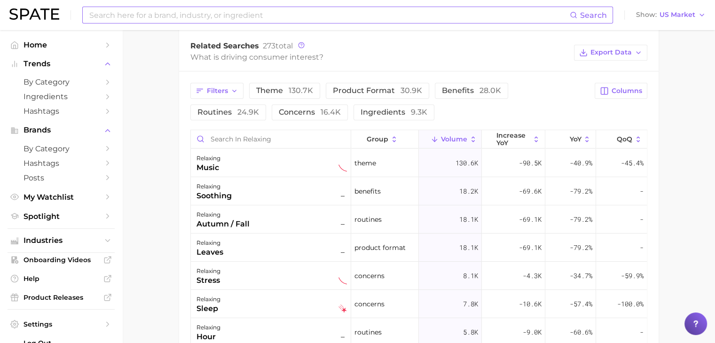
click at [398, 71] on div "Filters theme 130.7k product format 30.9k benefits 28.0k routines 24.9k concern…" at bounding box center [418, 277] width 479 height 412
click at [344, 19] on input at bounding box center [328, 15] width 481 height 16
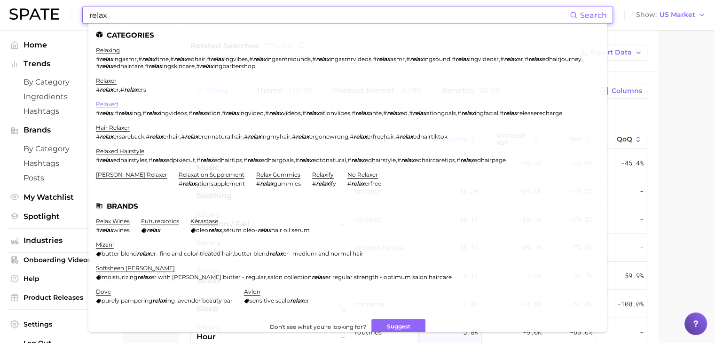
type input "relax"
click at [106, 108] on link "relaxed" at bounding box center [107, 104] width 22 height 7
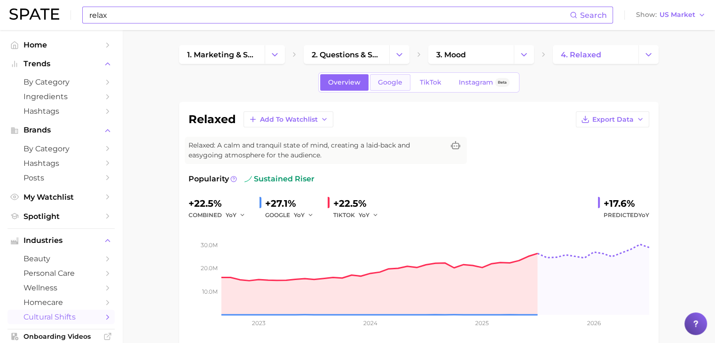
click at [392, 81] on span "Google" at bounding box center [390, 82] width 24 height 8
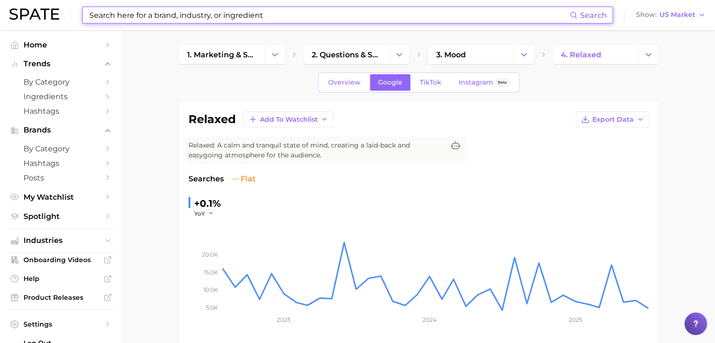
scroll to position [132, 0]
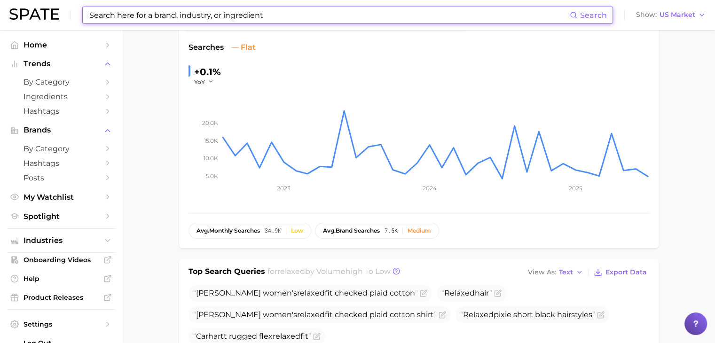
type input "relax"
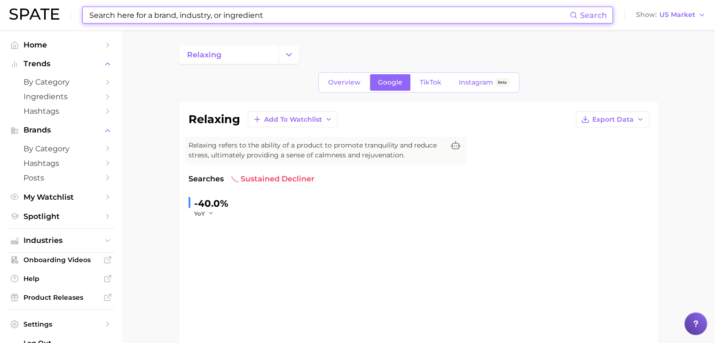
scroll to position [505, 0]
